Goal: Answer question/provide support

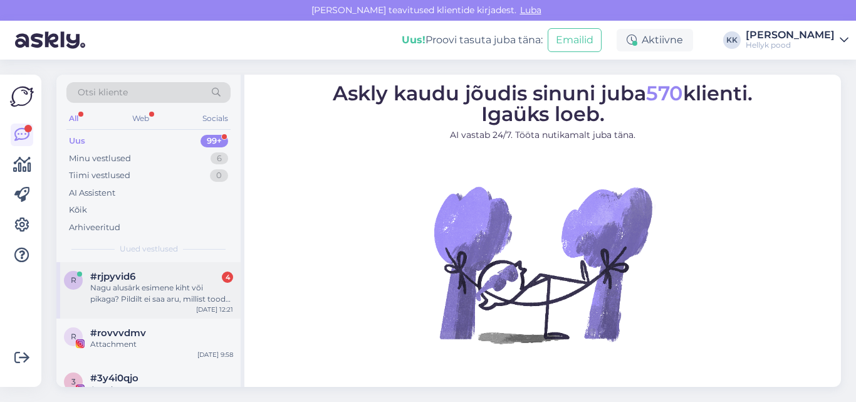
click at [134, 284] on div "Nagu alusärk esimene kiht või pikaga? Pildilt ei saa aru, millist toodet on mõe…" at bounding box center [161, 293] width 143 height 23
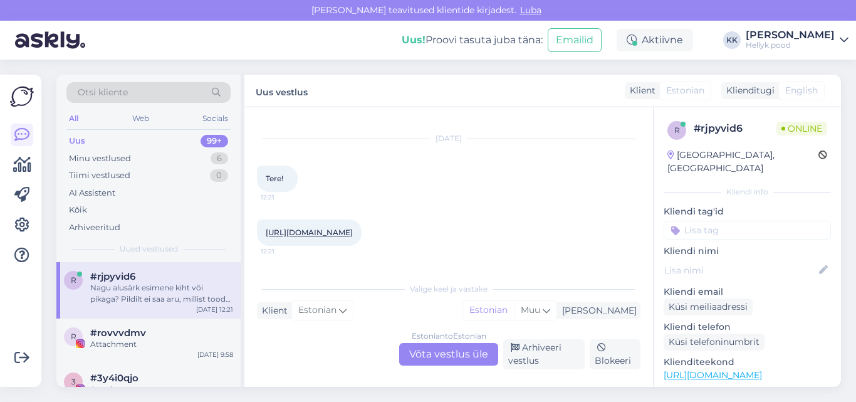
scroll to position [83, 0]
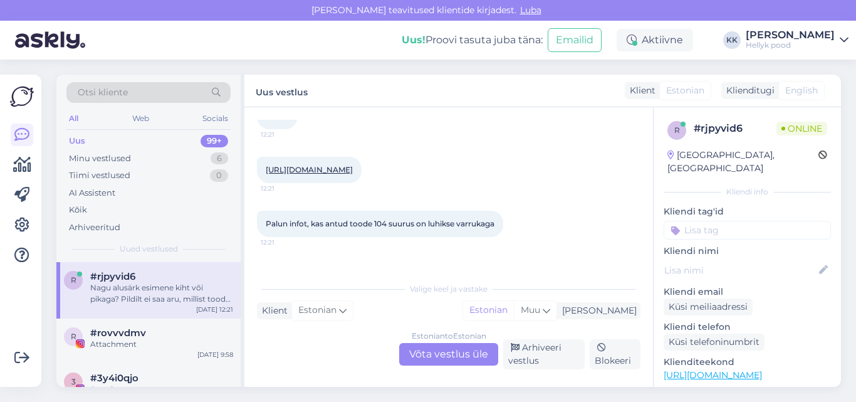
click at [353, 170] on link "https://hellyk.ee/toode/cosilana-alussark-siid-vill-puuvill-sinine/?attribute_p…" at bounding box center [309, 169] width 87 height 9
click at [320, 174] on link "https://hellyk.ee/toode/cosilana-alussark-siid-vill-puuvill-sinine/?attribute_p…" at bounding box center [309, 169] width 87 height 9
click at [432, 357] on div "Estonian to Estonian Võta vestlus üle" at bounding box center [448, 354] width 99 height 23
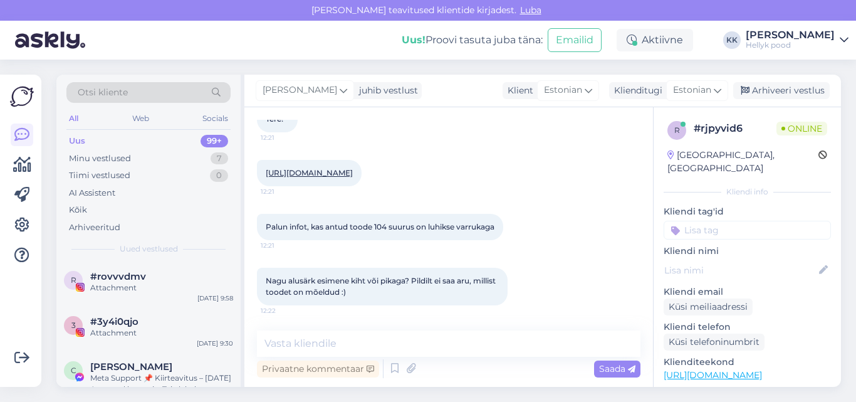
scroll to position [91, 0]
click at [321, 343] on textarea at bounding box center [448, 343] width 383 height 26
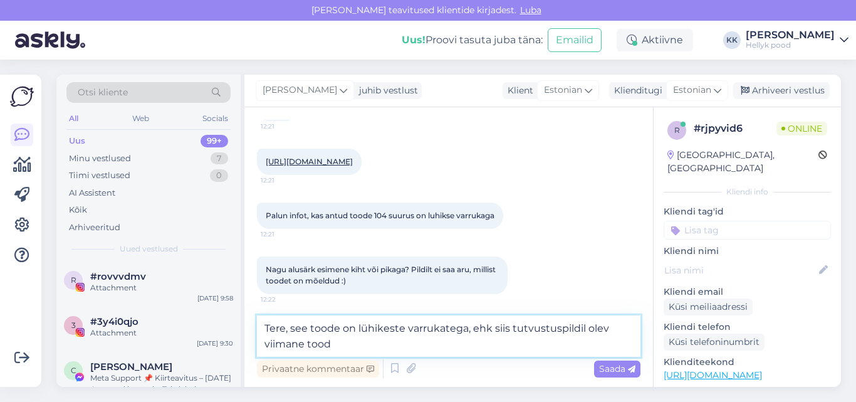
type textarea "Tere, see toode on lühikeste varrukatega, ehk siis tutvustuspildil olev viimane…"
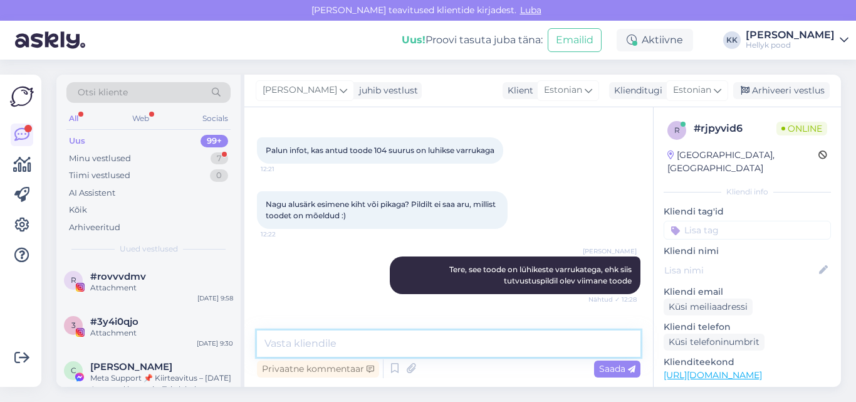
scroll to position [211, 0]
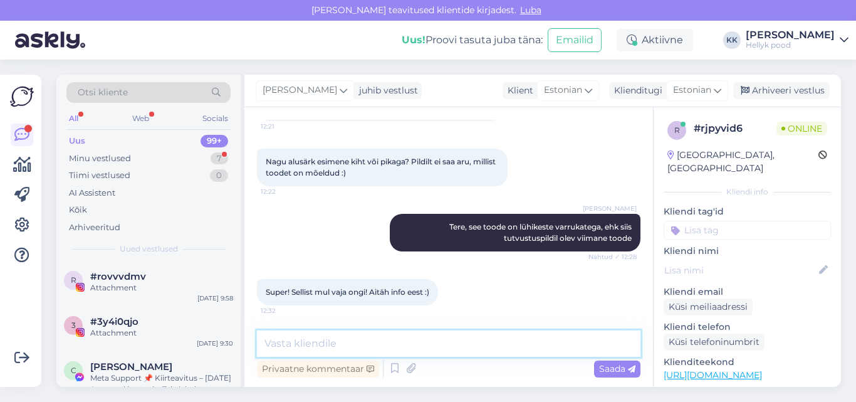
click at [328, 340] on textarea at bounding box center [448, 343] width 383 height 26
click at [311, 345] on textarea "Paun! Tordat osrlemist meie poes! :)" at bounding box center [448, 343] width 383 height 26
click at [352, 343] on textarea "Paun! Toredat osrlemist meie poes! :)" at bounding box center [448, 343] width 383 height 26
click at [276, 343] on textarea "Paun! Toredat ostlemist meie poes! :)" at bounding box center [448, 343] width 383 height 26
type textarea "Palun! Toredat ostlemist meie poes! :)"
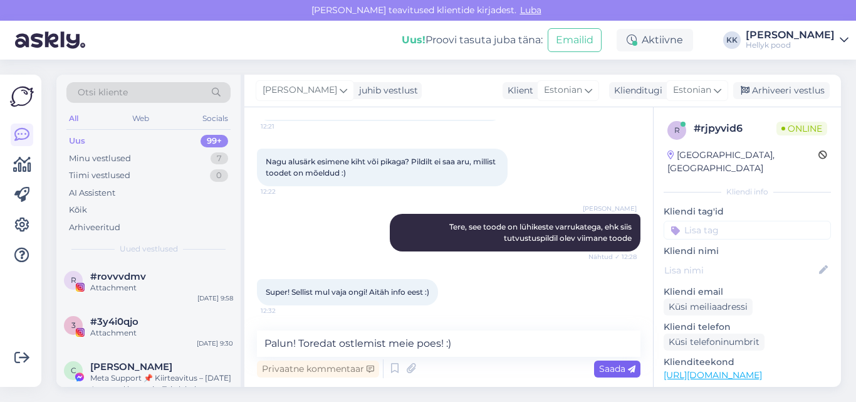
click at [609, 369] on span "Saada" at bounding box center [617, 368] width 36 height 11
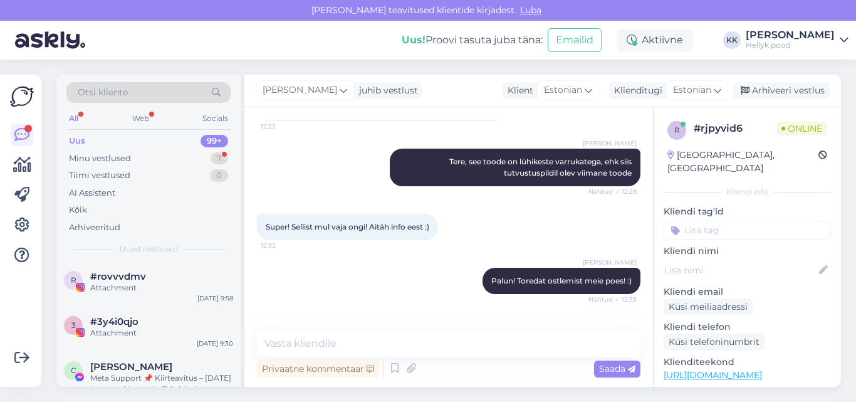
scroll to position [318, 0]
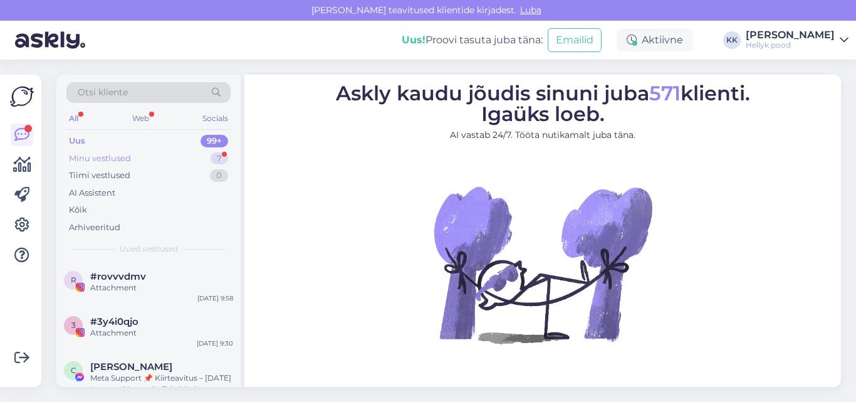
click at [114, 157] on div "Minu vestlused" at bounding box center [100, 158] width 62 height 13
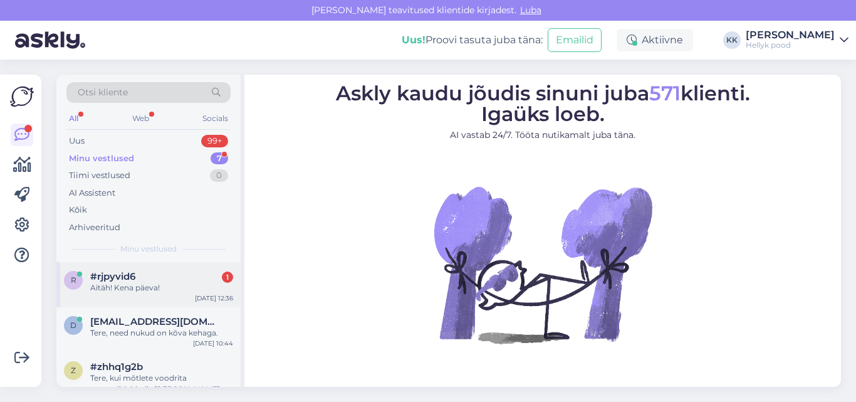
click at [157, 279] on div "#rjpyvid6 1" at bounding box center [161, 276] width 143 height 11
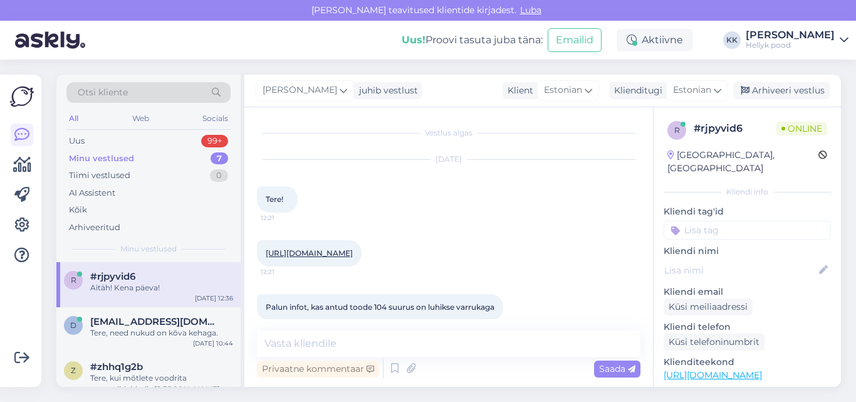
scroll to position [318, 0]
